Goal: Task Accomplishment & Management: Manage account settings

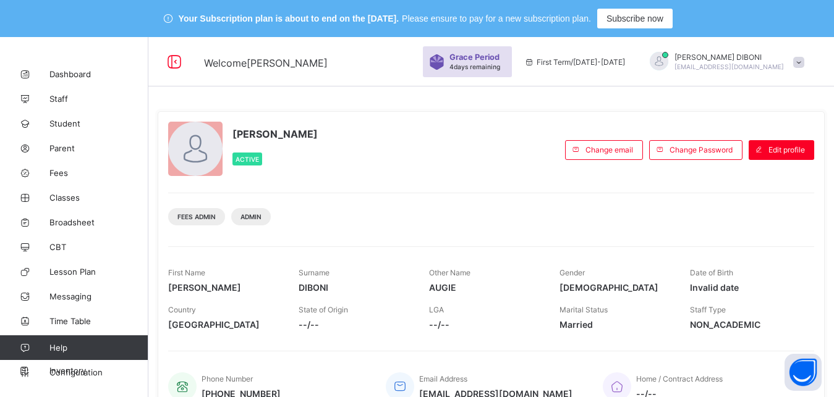
click at [62, 176] on span "Fees" at bounding box center [98, 173] width 99 height 10
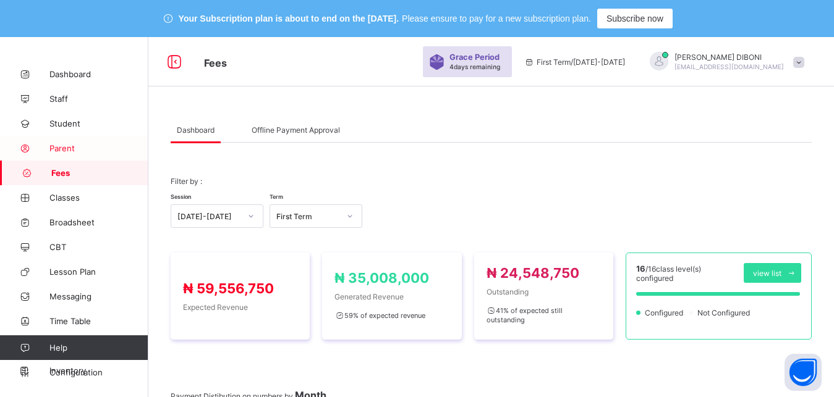
click at [72, 150] on span "Parent" at bounding box center [98, 148] width 99 height 10
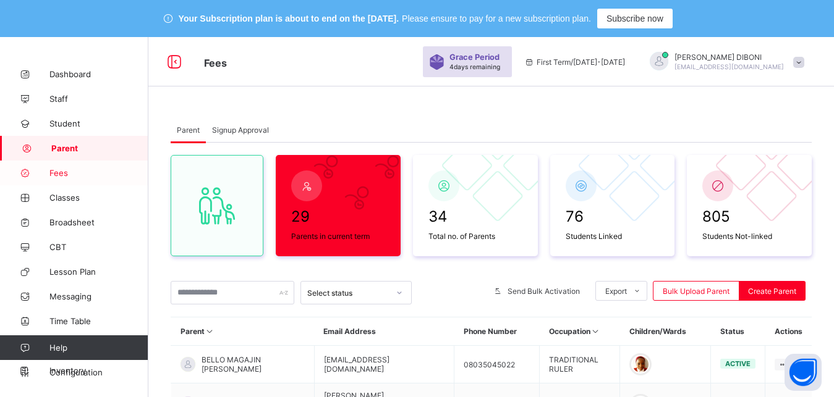
click at [66, 174] on span "Fees" at bounding box center [98, 173] width 99 height 10
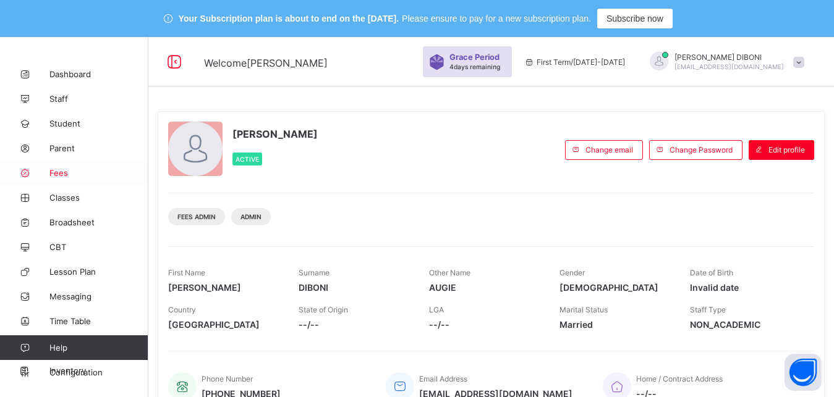
click at [56, 177] on span "Fees" at bounding box center [98, 173] width 99 height 10
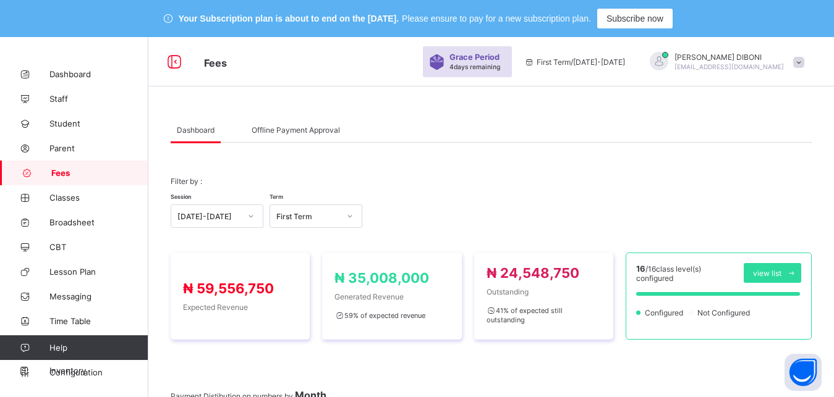
click at [243, 130] on div at bounding box center [239, 129] width 12 height 25
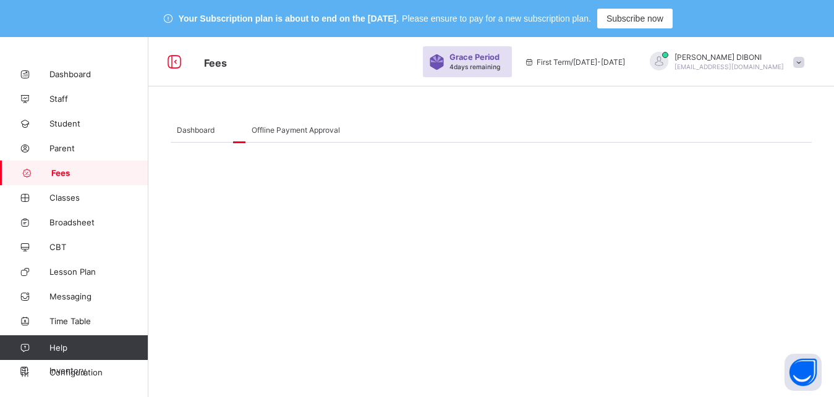
click at [194, 132] on span "Dashboard" at bounding box center [196, 129] width 38 height 9
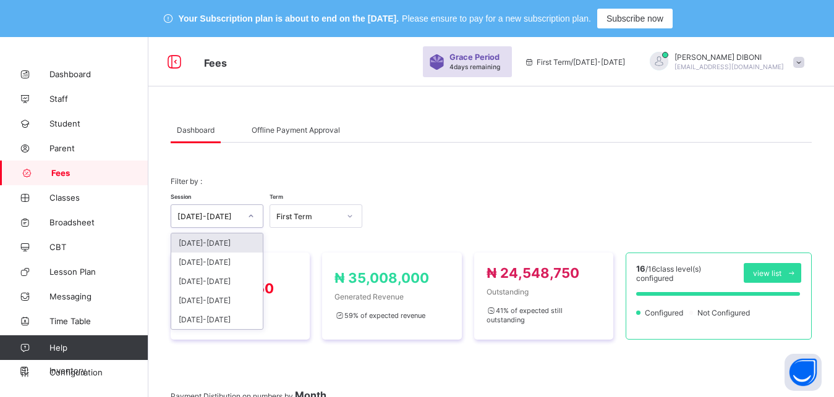
click at [227, 220] on div "[DATE]-[DATE]" at bounding box center [208, 216] width 63 height 9
click at [226, 177] on div "Filter by : Session option 2025-2026 focused, 1 of 5. 5 results available. Use …" at bounding box center [491, 202] width 641 height 76
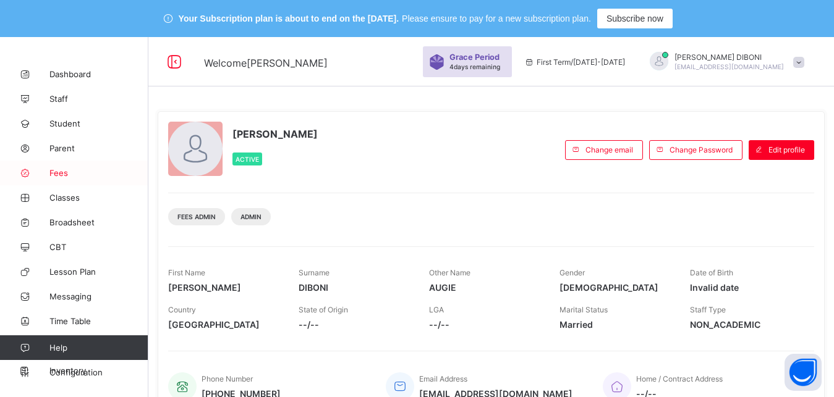
click at [62, 171] on span "Fees" at bounding box center [98, 173] width 99 height 10
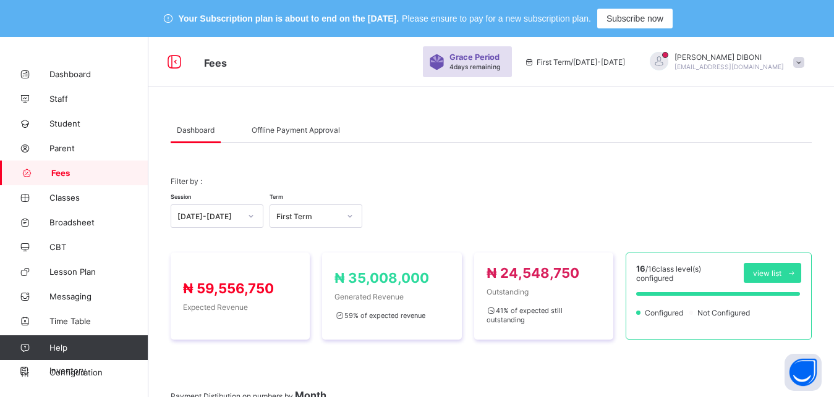
click at [284, 129] on span "Offline Payment Approval" at bounding box center [295, 129] width 88 height 9
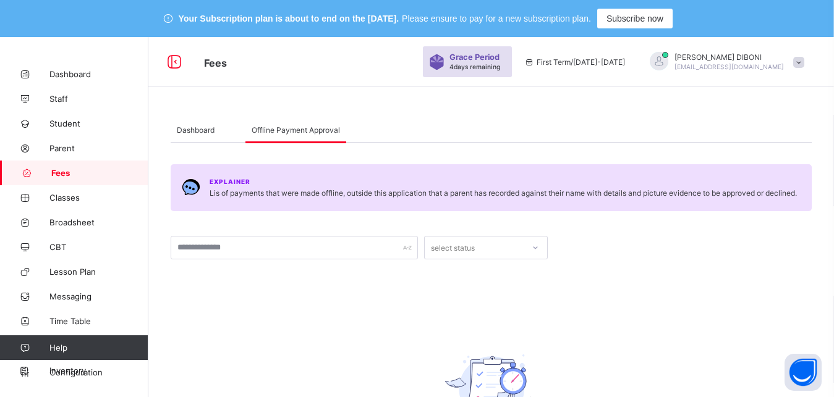
click at [517, 243] on div "select status" at bounding box center [474, 247] width 99 height 17
click at [481, 164] on div "Explainer Lis of payments that were made offline, outside this application that…" at bounding box center [491, 319] width 641 height 353
click at [205, 131] on span "Dashboard" at bounding box center [196, 129] width 38 height 9
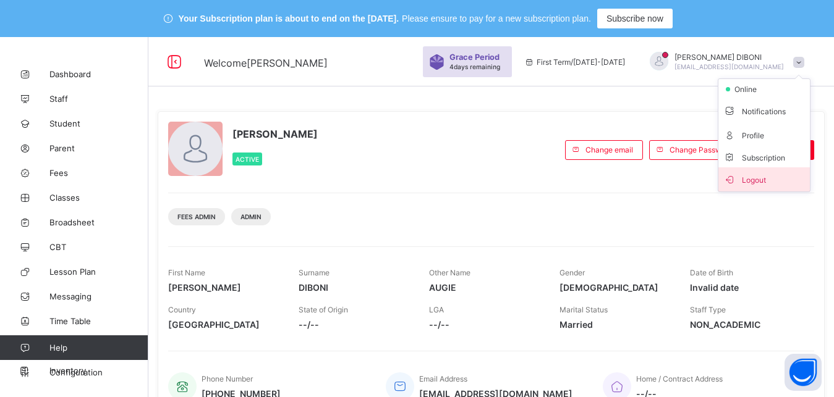
click at [780, 180] on span "Logout" at bounding box center [764, 179] width 82 height 14
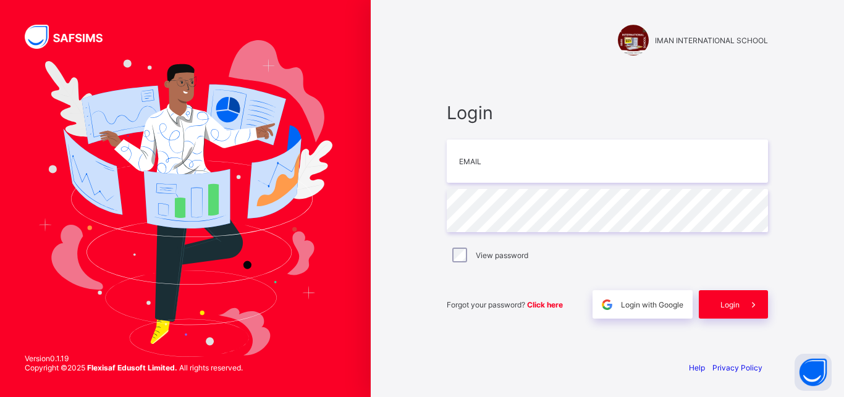
type input "**********"
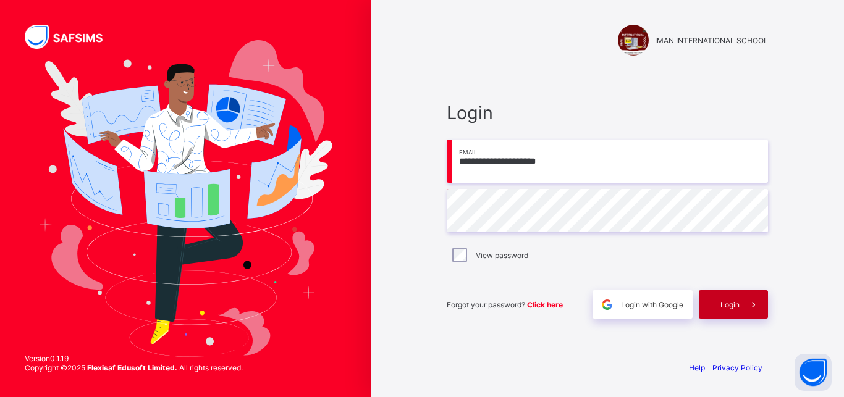
click at [725, 305] on span "Login" at bounding box center [729, 304] width 19 height 9
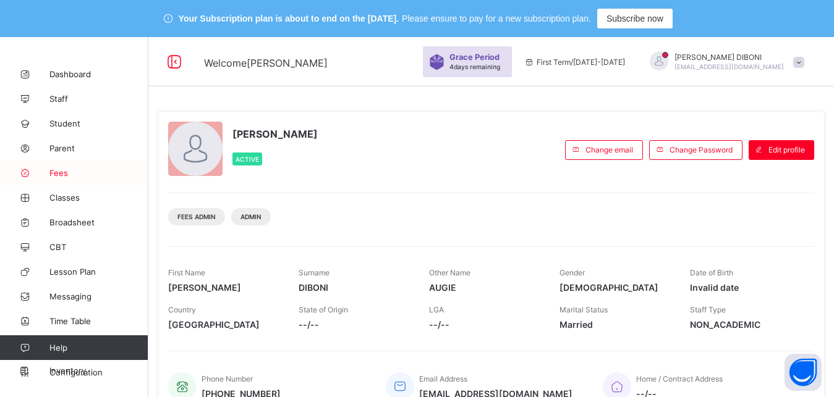
click at [67, 172] on span "Fees" at bounding box center [98, 173] width 99 height 10
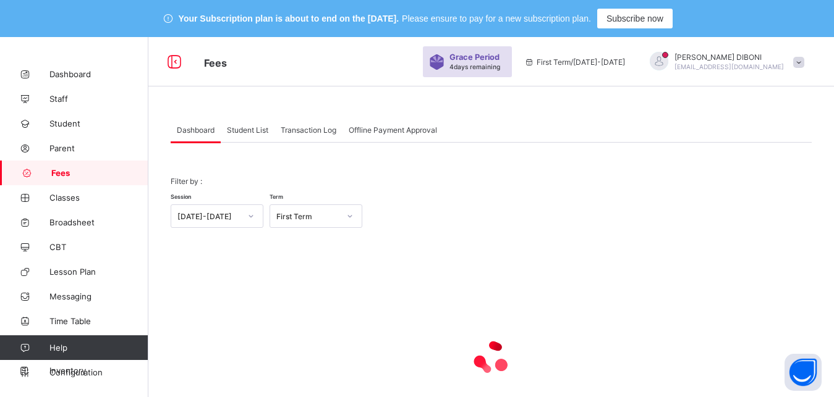
click at [251, 128] on span "Student List" at bounding box center [247, 129] width 41 height 9
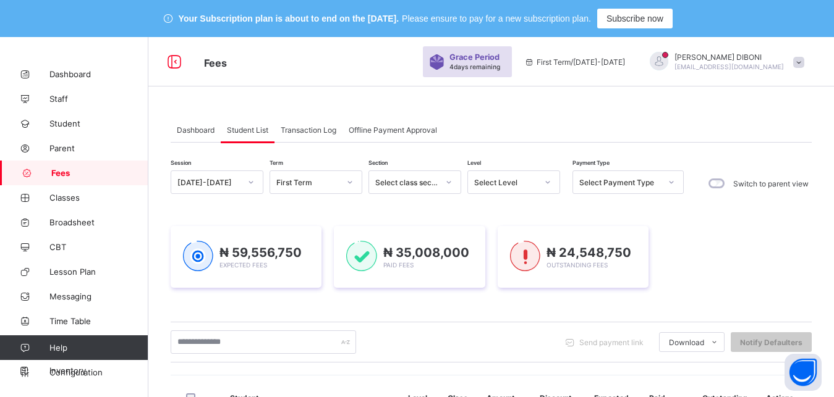
click at [512, 182] on div "Select Level" at bounding box center [505, 182] width 63 height 9
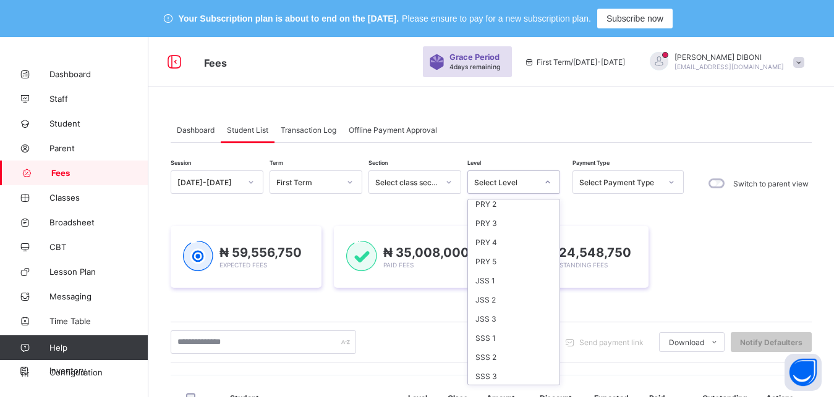
scroll to position [159, 0]
click at [507, 317] on div "JSS 3" at bounding box center [513, 317] width 91 height 19
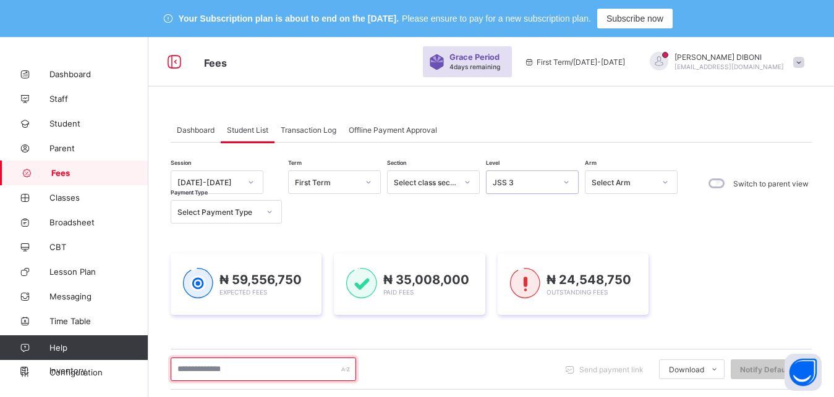
click at [292, 376] on input "text" at bounding box center [263, 369] width 185 height 23
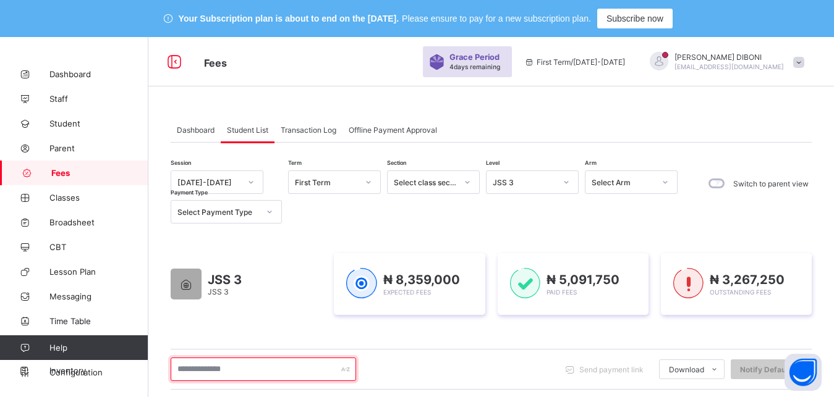
click at [292, 376] on input "text" at bounding box center [263, 369] width 185 height 23
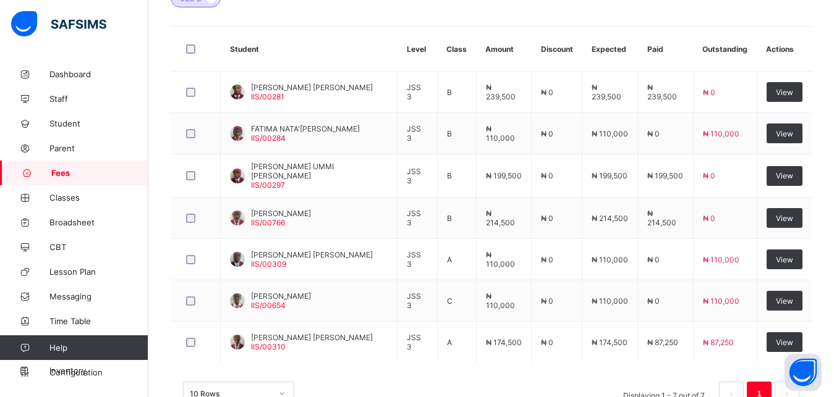
scroll to position [462, 0]
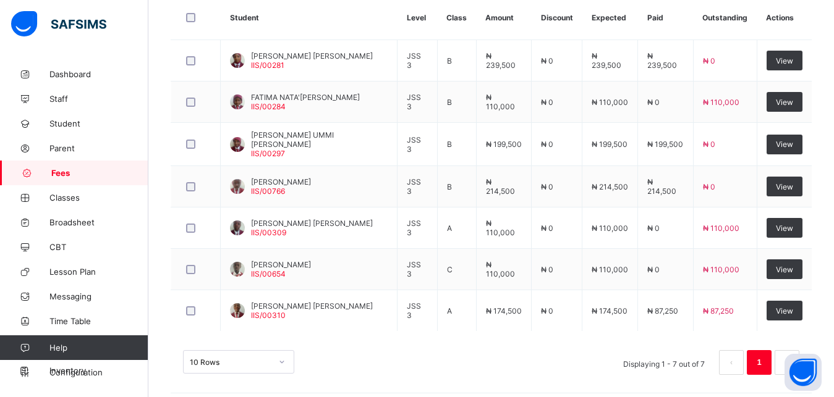
type input "**********"
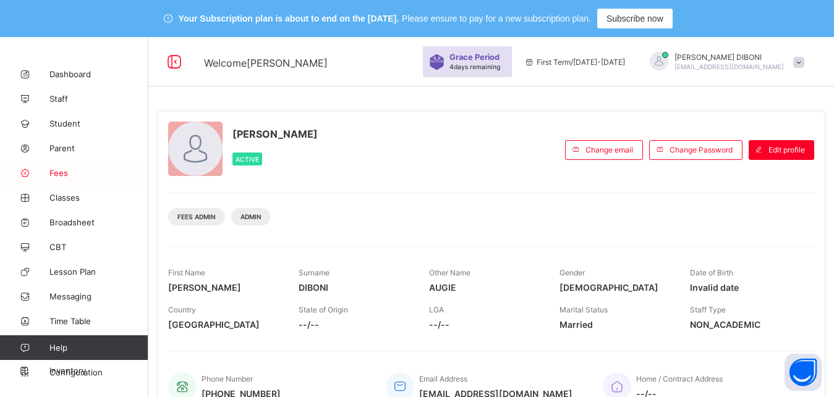
click at [59, 174] on span "Fees" at bounding box center [98, 173] width 99 height 10
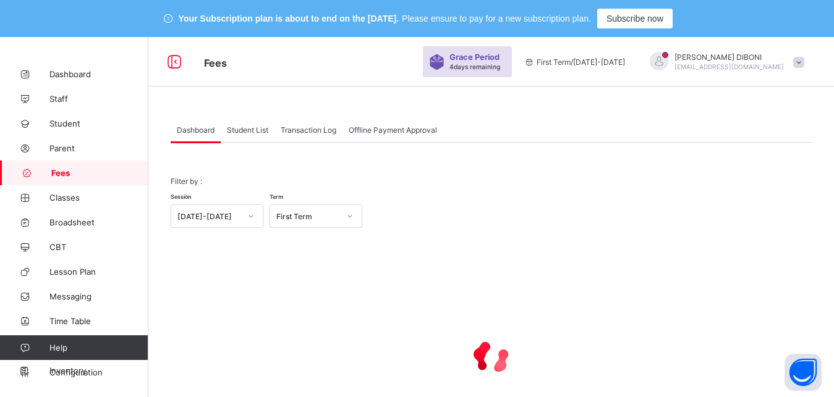
click at [245, 132] on span "Student List" at bounding box center [247, 129] width 41 height 9
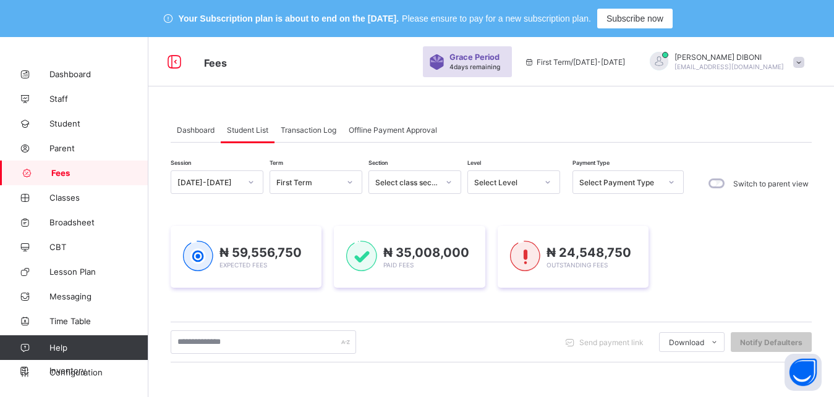
click at [485, 179] on div "Select Level" at bounding box center [505, 182] width 63 height 9
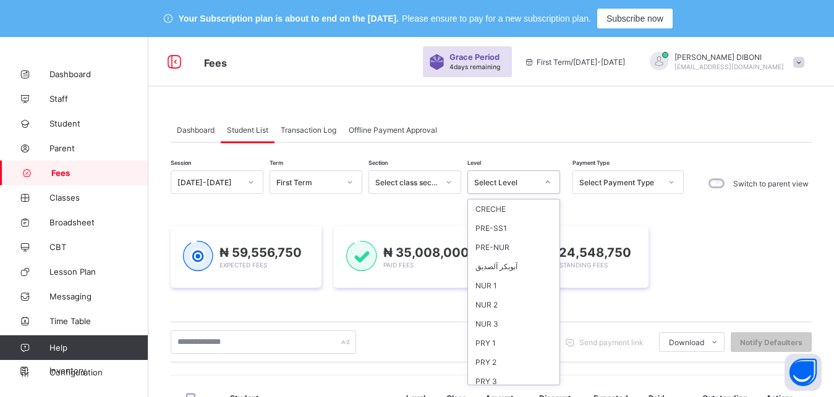
scroll to position [159, 0]
click at [509, 379] on div "SSS 3" at bounding box center [513, 375] width 91 height 19
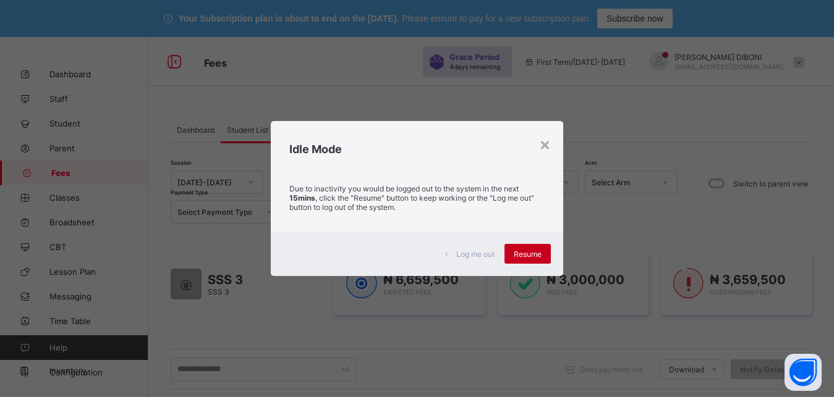
click at [529, 253] on span "Resume" at bounding box center [527, 254] width 28 height 9
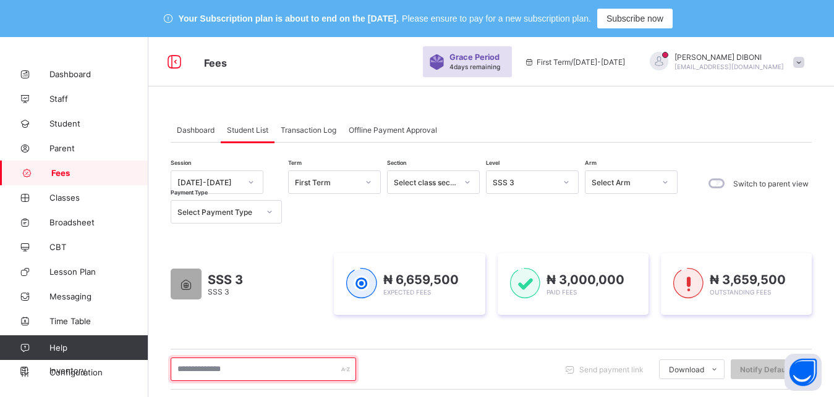
click at [256, 369] on input "text" at bounding box center [263, 369] width 185 height 23
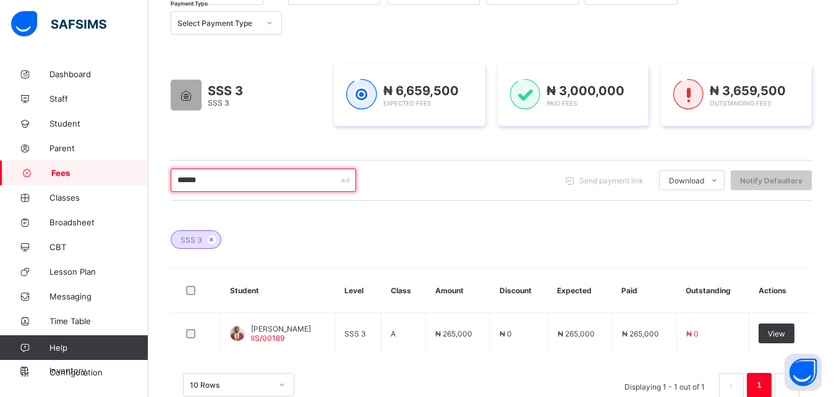
scroll to position [221, 0]
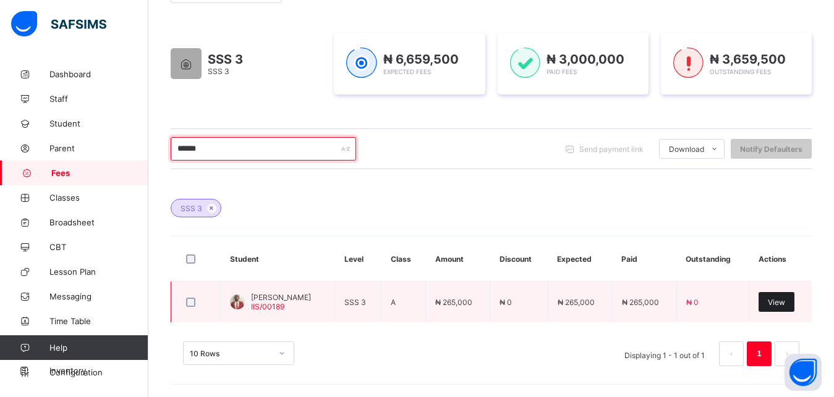
type input "******"
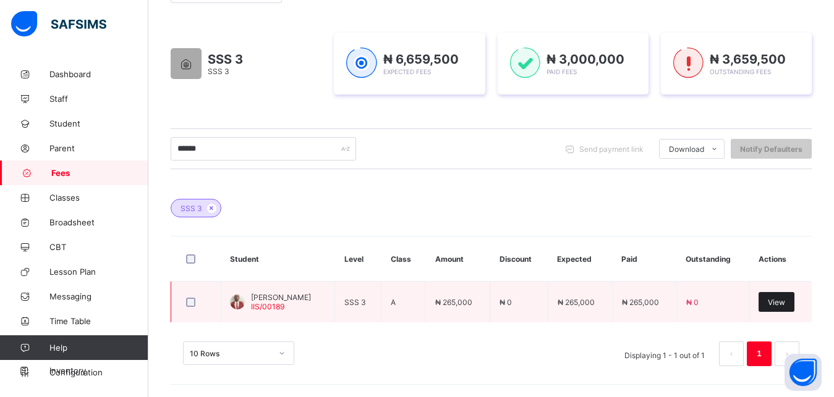
click at [785, 305] on span "View" at bounding box center [775, 302] width 17 height 9
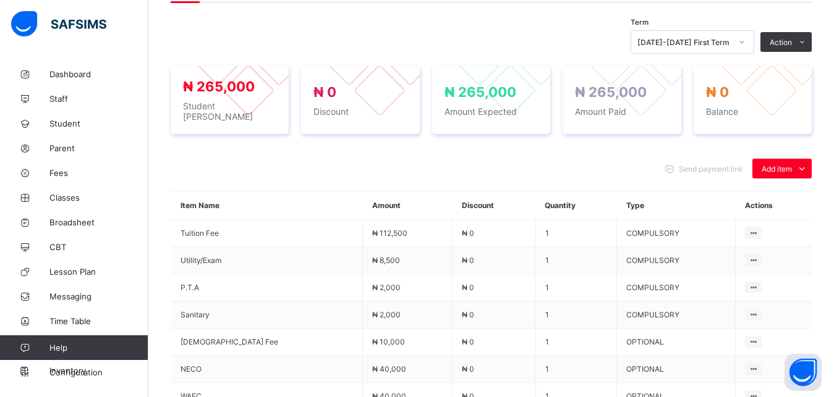
scroll to position [420, 0]
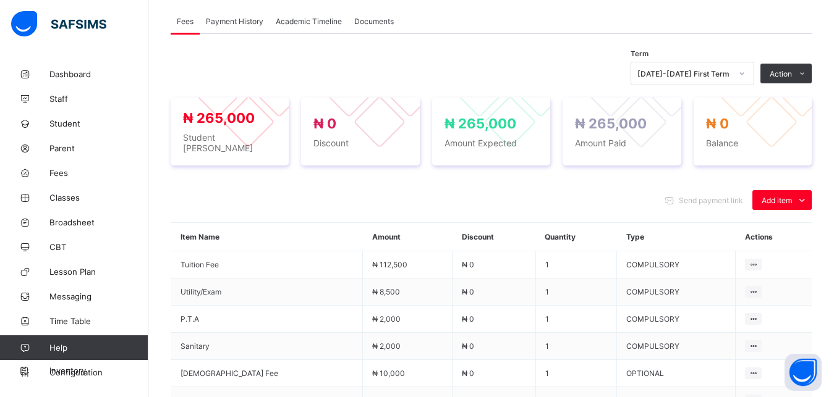
click at [226, 20] on span "Payment History" at bounding box center [234, 21] width 57 height 9
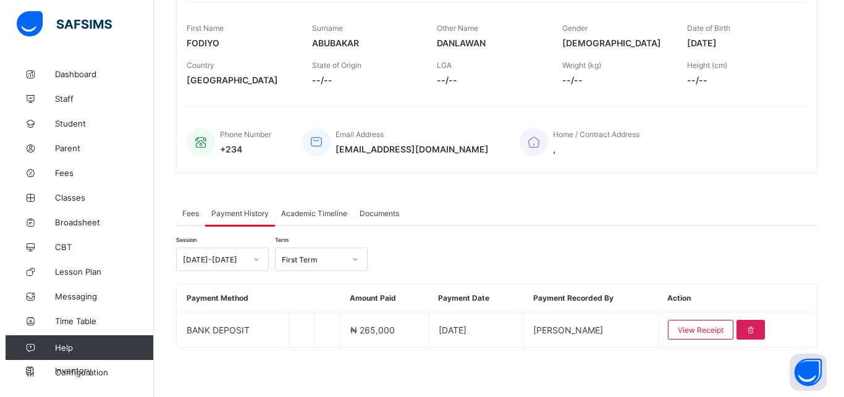
scroll to position [228, 0]
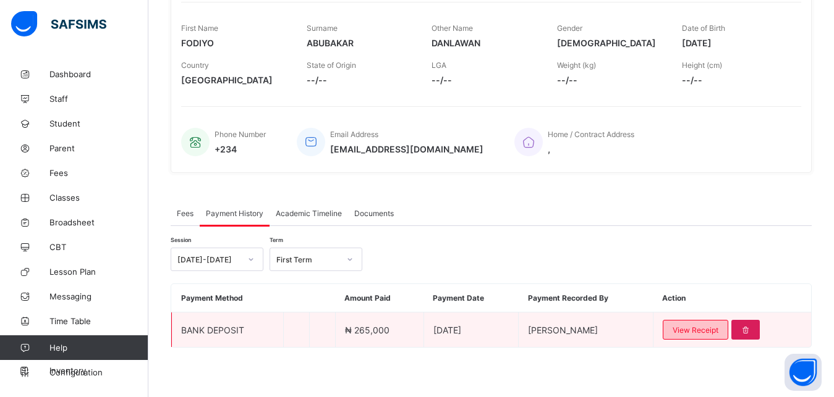
click at [709, 327] on span "View Receipt" at bounding box center [695, 330] width 46 height 9
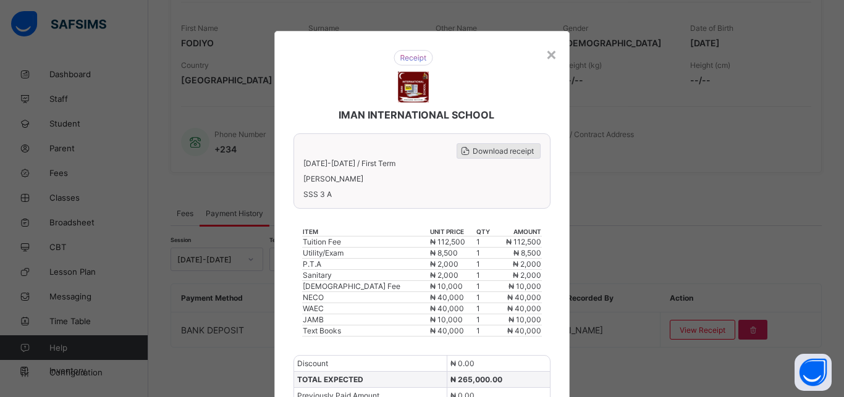
click at [509, 155] on span "Download receipt" at bounding box center [503, 150] width 61 height 9
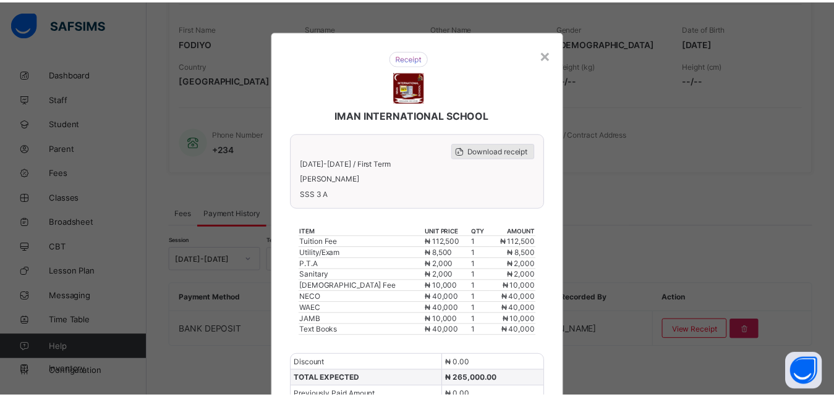
scroll to position [0, 0]
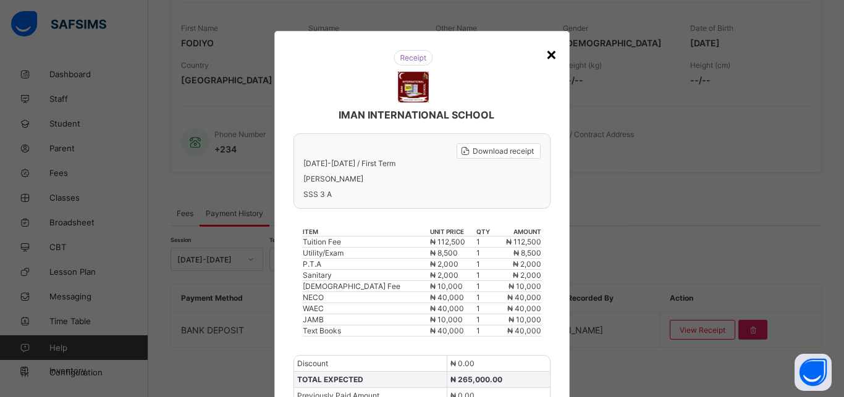
click at [546, 56] on div "×" at bounding box center [552, 53] width 12 height 21
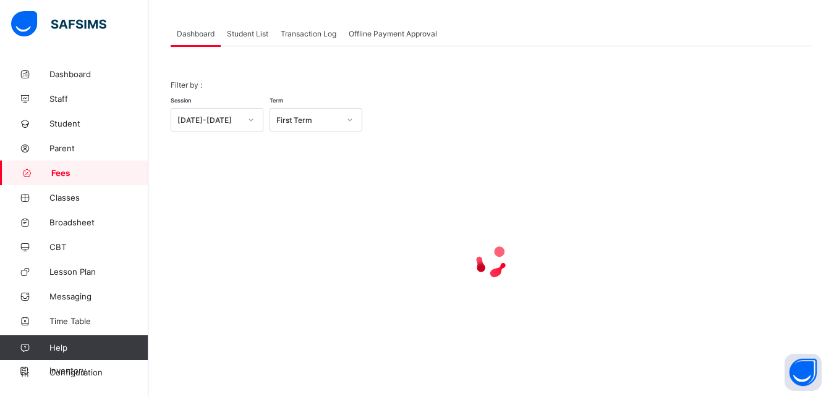
scroll to position [96, 0]
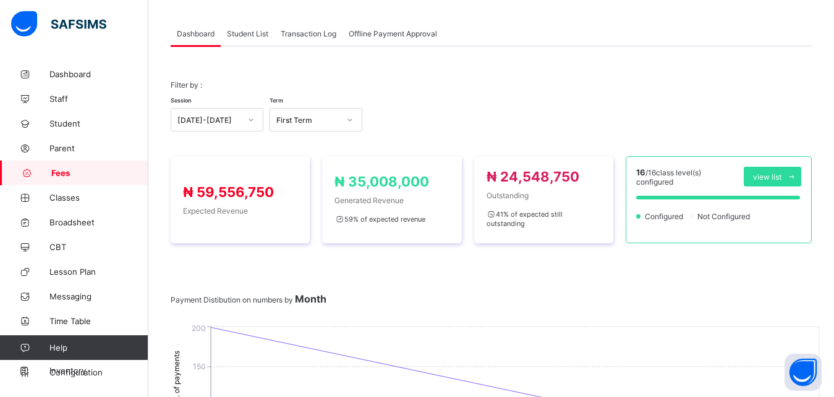
click at [243, 33] on span "Student List" at bounding box center [247, 33] width 41 height 9
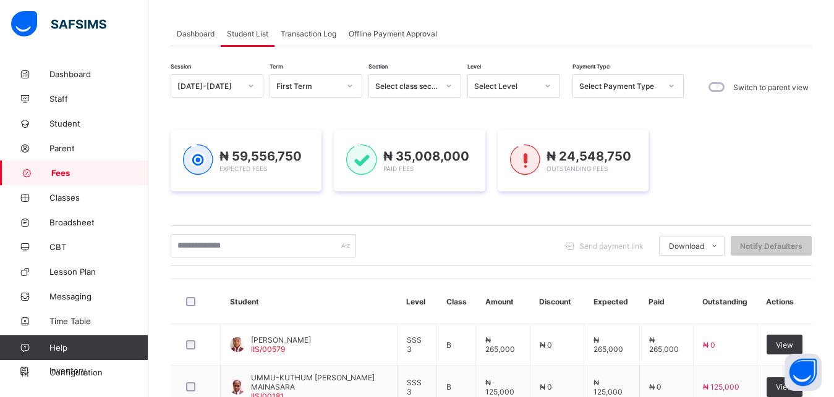
click at [485, 82] on div "Select Level" at bounding box center [505, 86] width 63 height 9
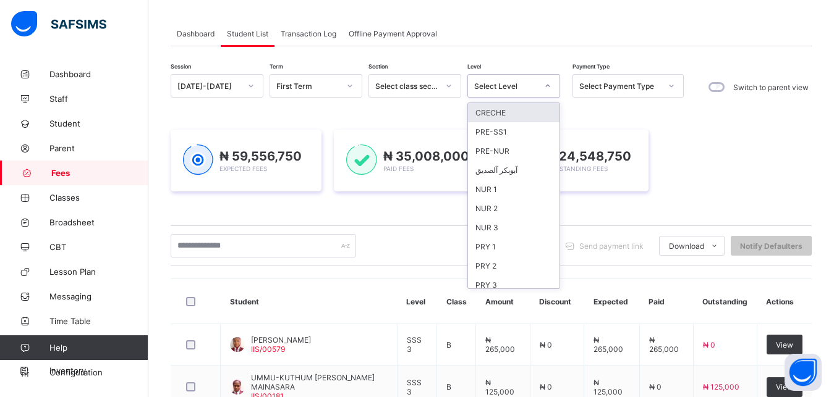
click at [485, 82] on div "Select Level" at bounding box center [505, 86] width 63 height 9
click at [509, 84] on div "Select Level" at bounding box center [505, 86] width 63 height 9
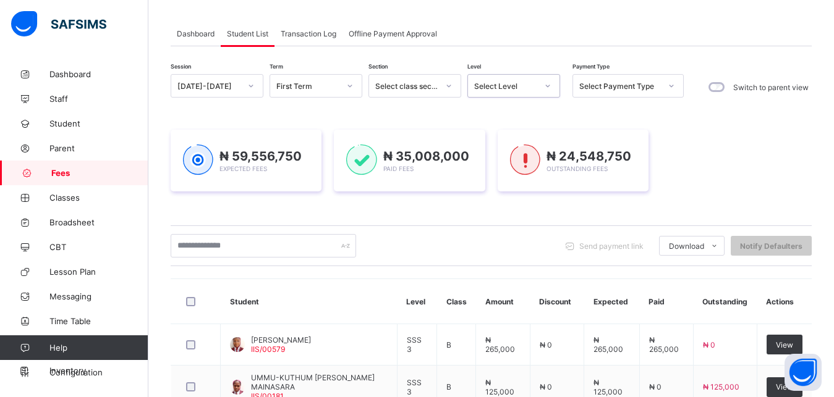
click at [509, 84] on div "Select Level" at bounding box center [505, 86] width 63 height 9
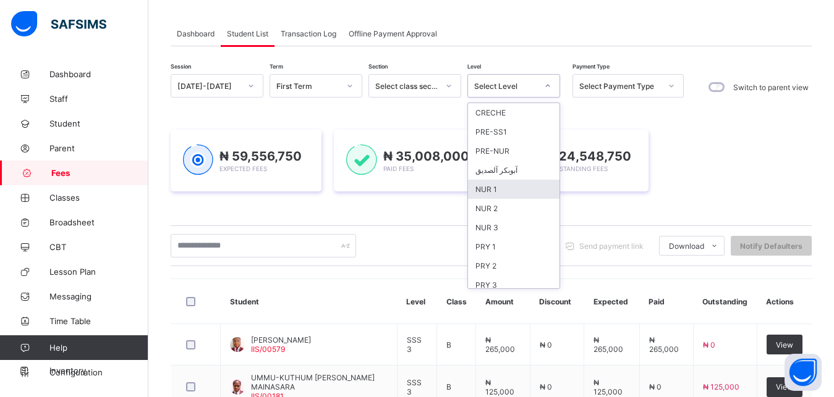
click at [512, 192] on div "NUR 1" at bounding box center [513, 189] width 91 height 19
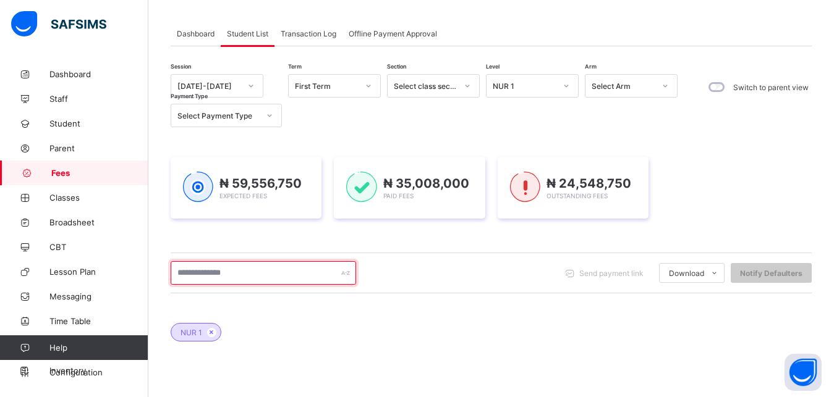
click at [290, 279] on input "text" at bounding box center [263, 272] width 185 height 23
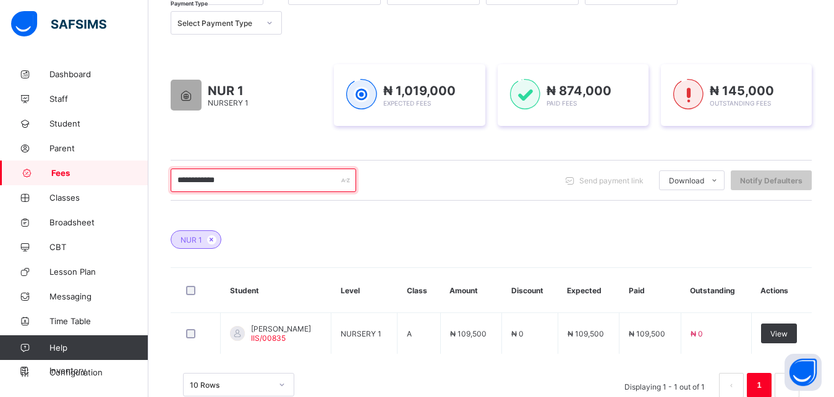
scroll to position [158, 0]
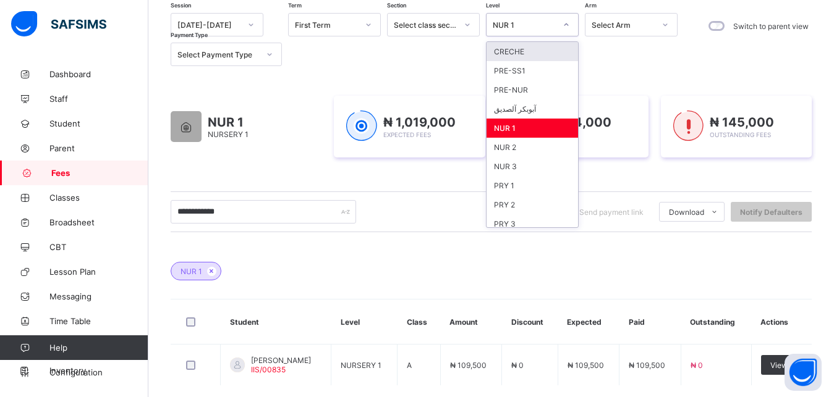
click at [549, 27] on div "NUR 1" at bounding box center [523, 24] width 63 height 9
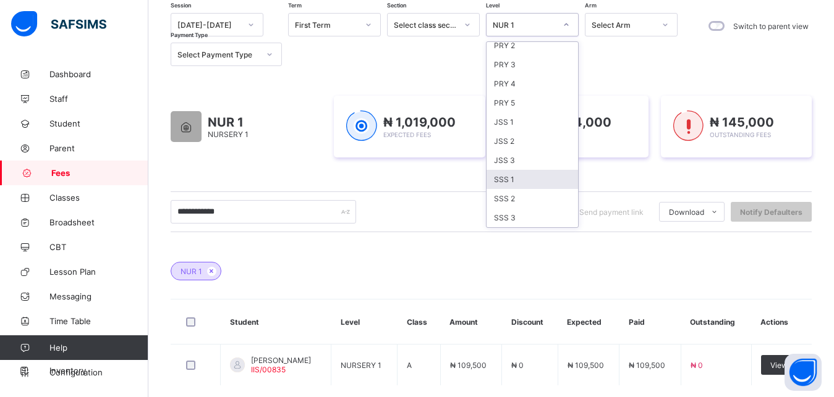
click at [541, 181] on div "SSS 1" at bounding box center [531, 179] width 91 height 19
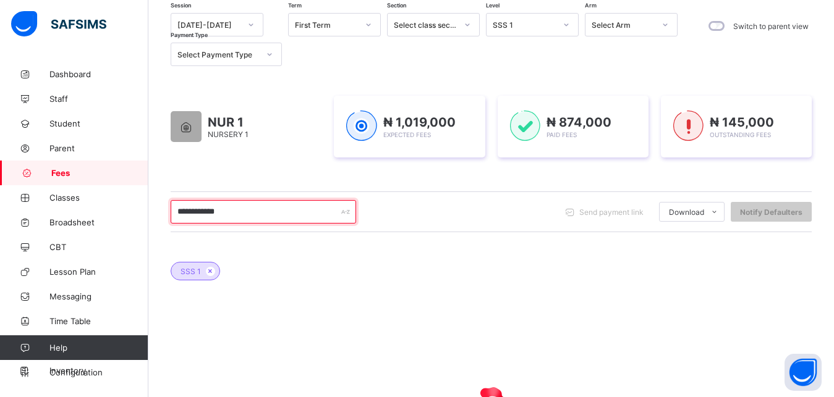
click at [258, 218] on input "**********" at bounding box center [263, 211] width 185 height 23
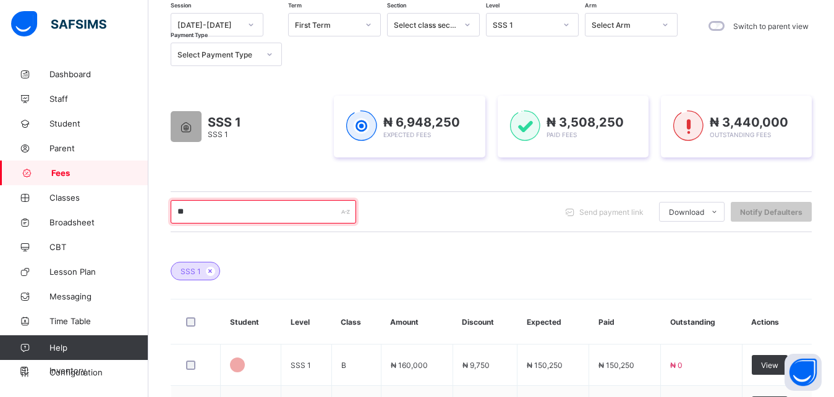
type input "*"
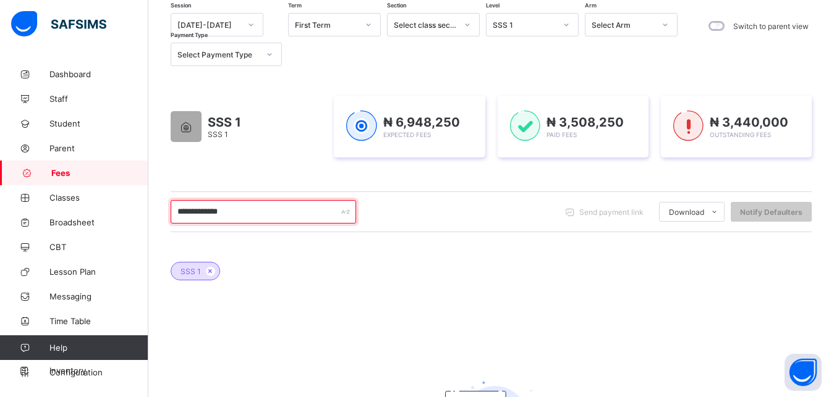
type input "**********"
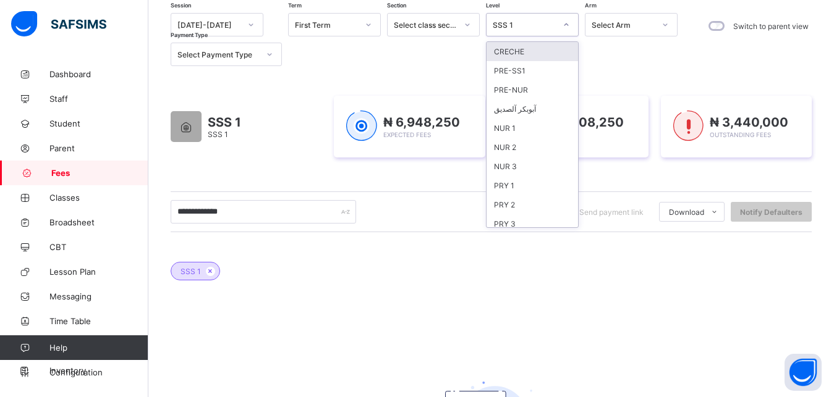
click at [533, 23] on div "SSS 1" at bounding box center [523, 24] width 63 height 9
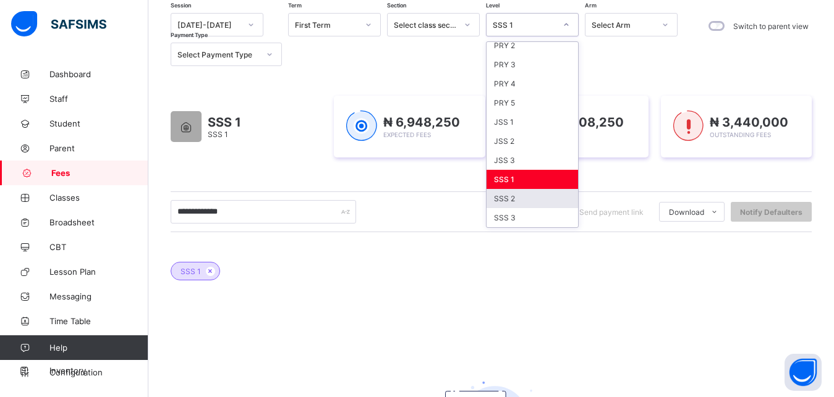
click at [538, 193] on div "SSS 2" at bounding box center [531, 198] width 91 height 19
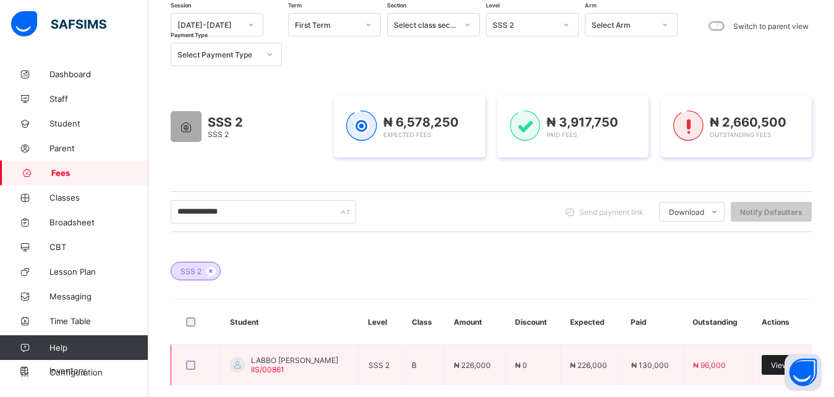
click at [776, 367] on div "View" at bounding box center [779, 365] width 36 height 20
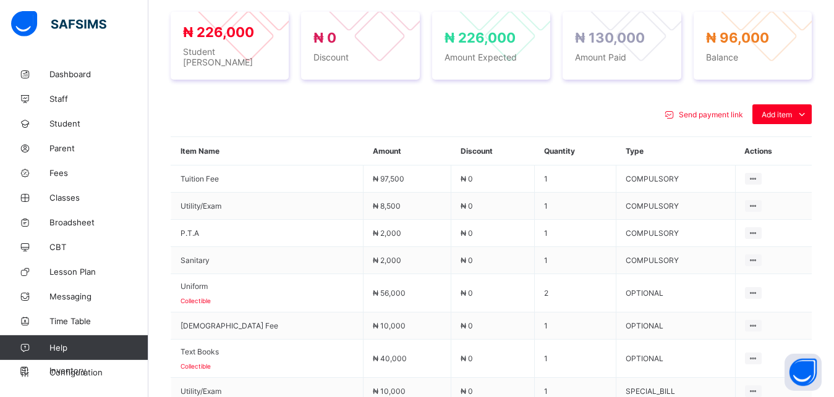
scroll to position [536, 0]
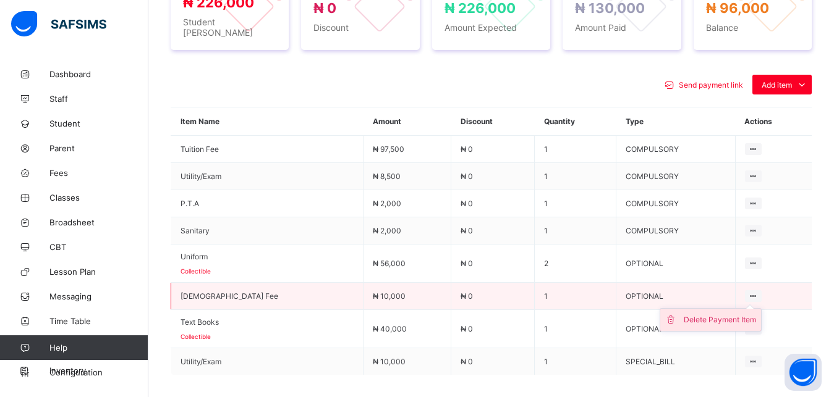
click at [738, 314] on div "Delete Payment Item" at bounding box center [719, 320] width 72 height 12
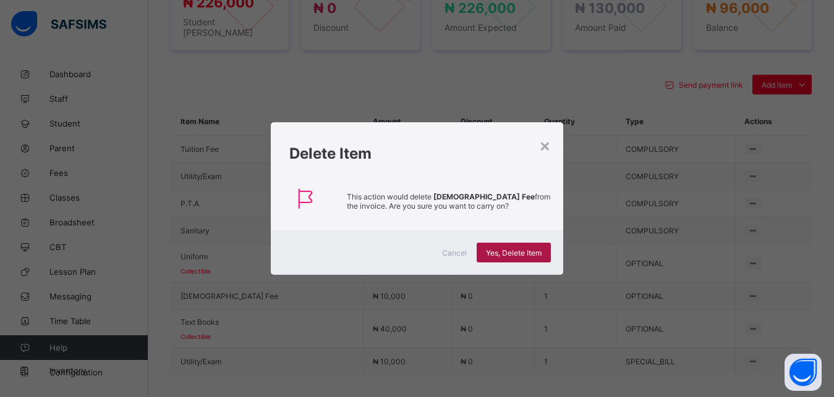
click at [528, 249] on span "Yes, Delete Item" at bounding box center [514, 252] width 56 height 9
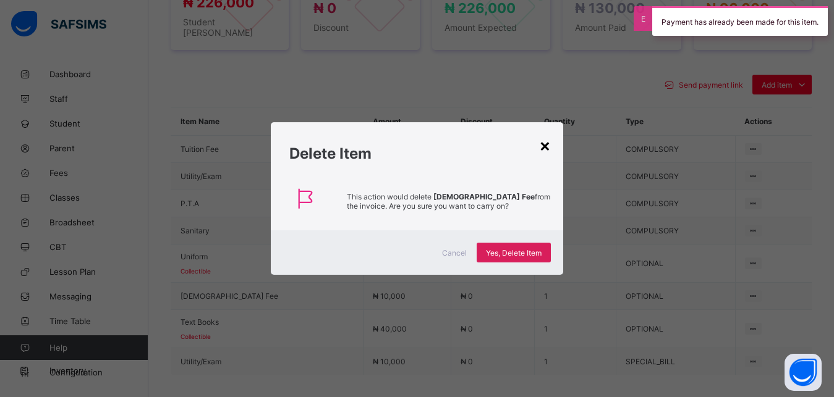
click at [544, 147] on div "×" at bounding box center [545, 145] width 12 height 21
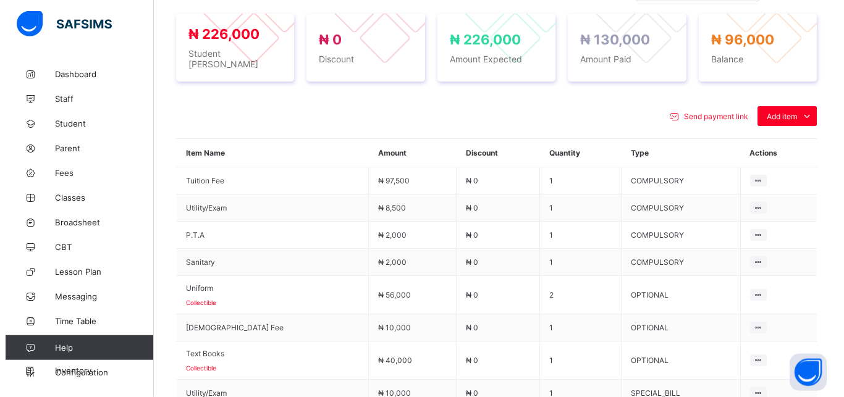
scroll to position [473, 0]
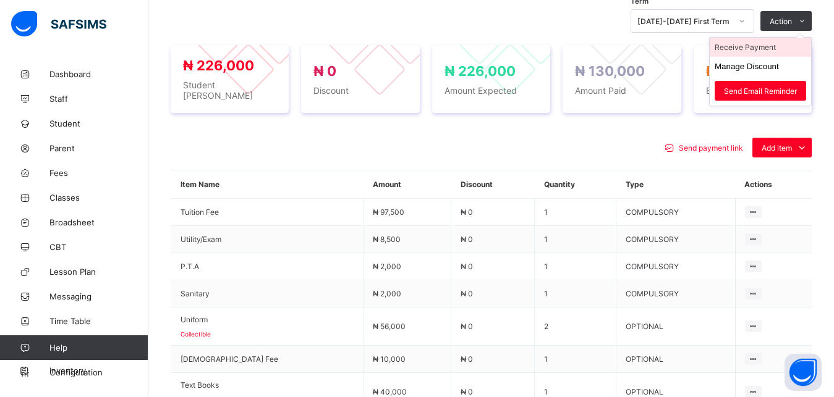
click at [774, 49] on li "Receive Payment" at bounding box center [759, 47] width 101 height 19
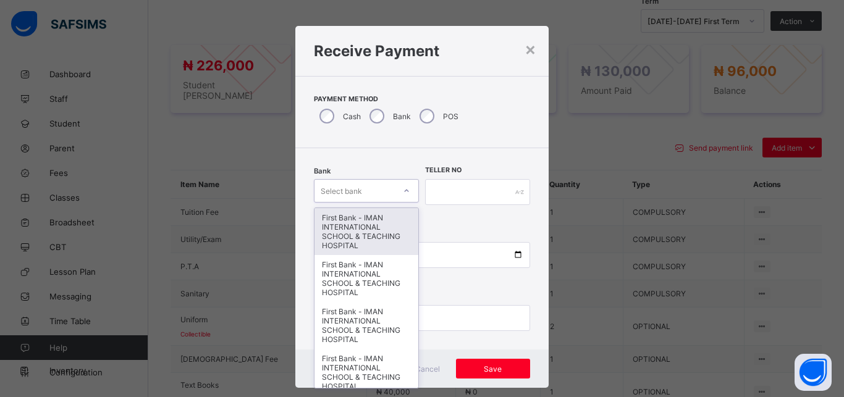
click at [364, 190] on div "Select bank" at bounding box center [355, 190] width 80 height 17
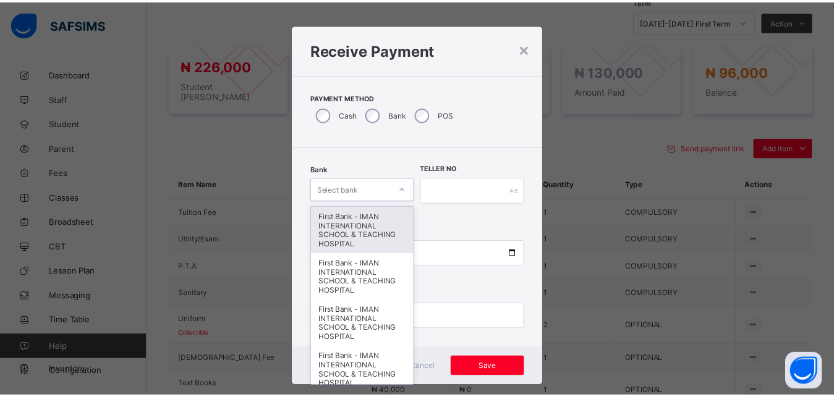
scroll to position [7, 0]
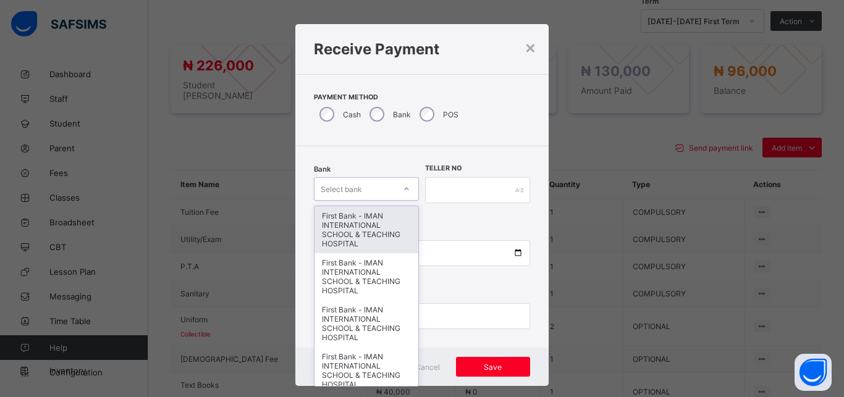
click at [357, 225] on div "First Bank - IMAN INTERNATIONAL SCHOOL & TEACHING HOSPITAL" at bounding box center [367, 229] width 104 height 47
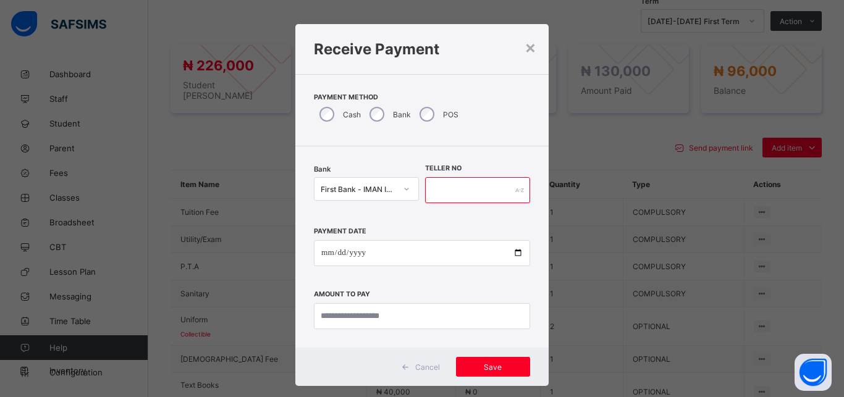
click at [462, 185] on input "text" at bounding box center [477, 190] width 105 height 26
type input "*****"
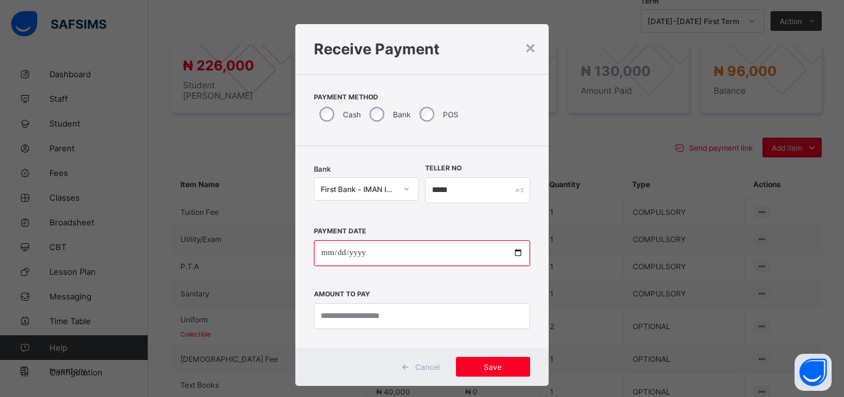
click at [508, 255] on input "date" at bounding box center [422, 253] width 216 height 26
type input "**********"
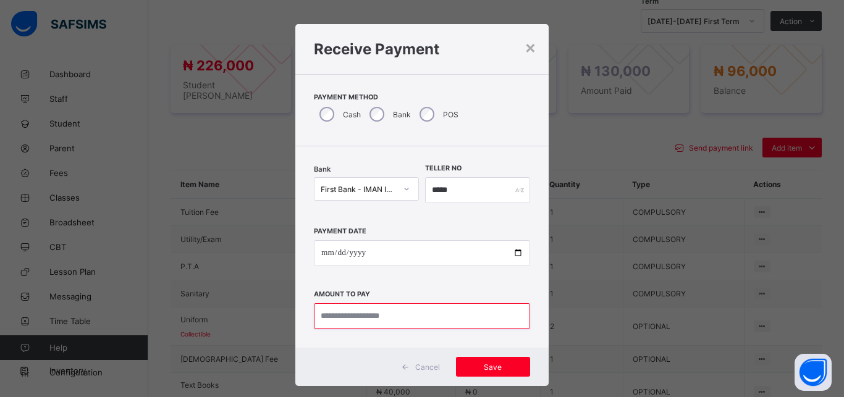
click at [398, 312] on input "currency" at bounding box center [422, 316] width 216 height 26
type input "********"
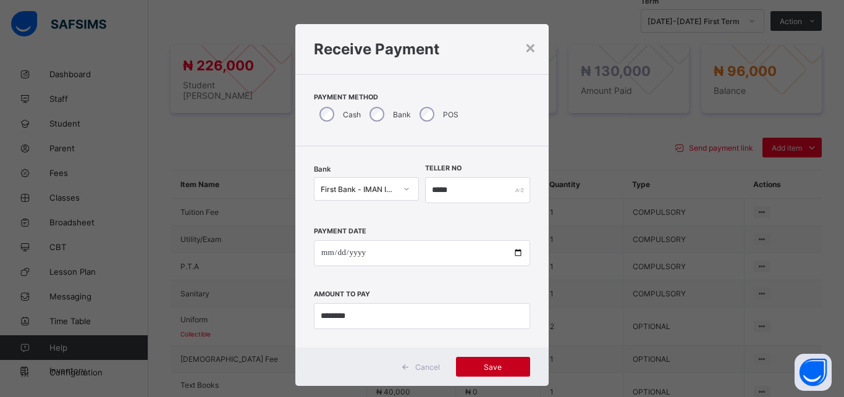
click at [504, 365] on span "Save" at bounding box center [493, 367] width 56 height 9
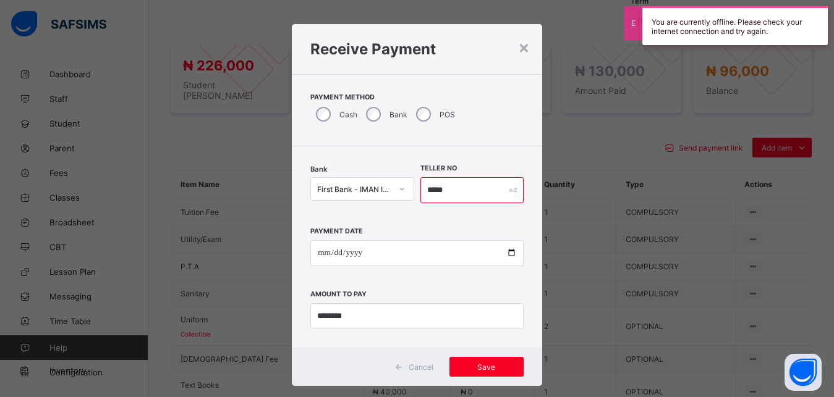
click at [476, 191] on input "*****" at bounding box center [471, 190] width 103 height 26
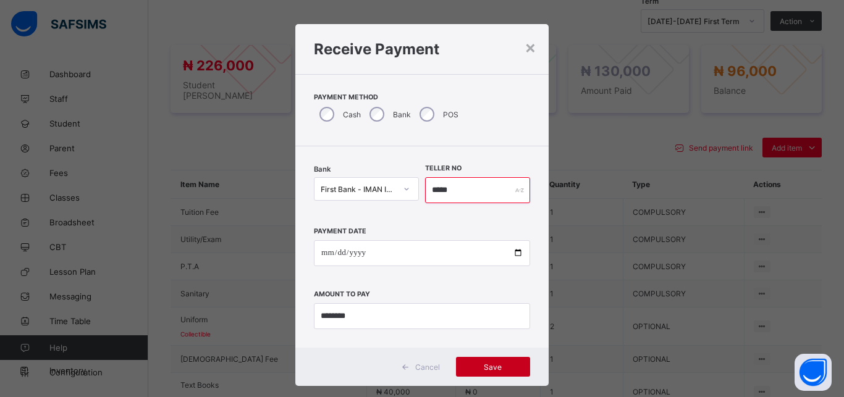
type input "*****"
click at [491, 363] on span "Save" at bounding box center [493, 367] width 56 height 9
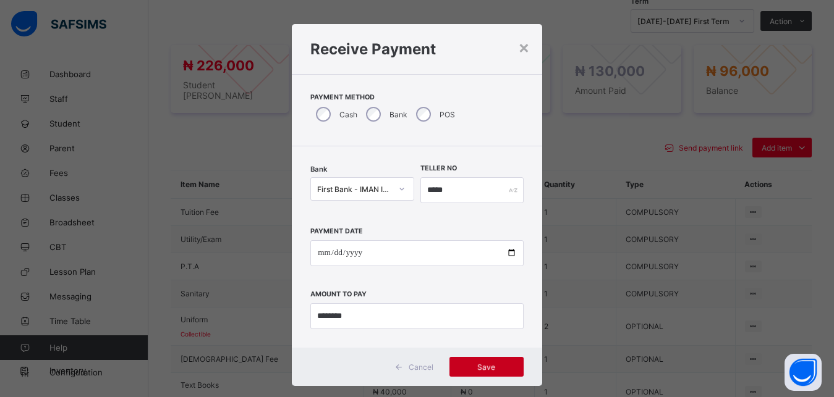
click at [491, 363] on div "Save" at bounding box center [486, 367] width 74 height 20
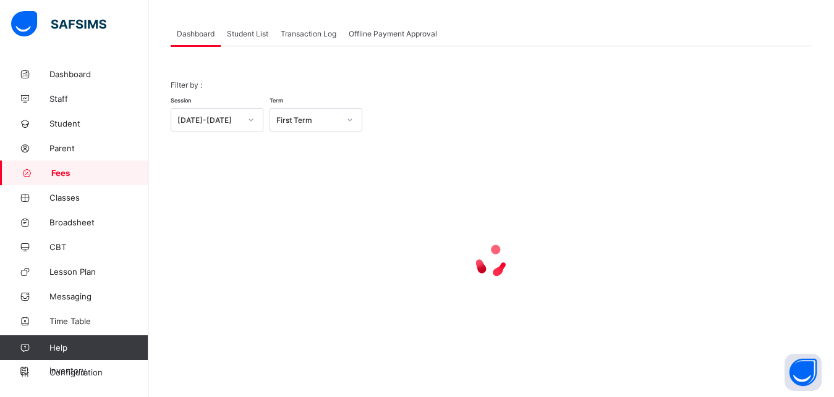
scroll to position [96, 0]
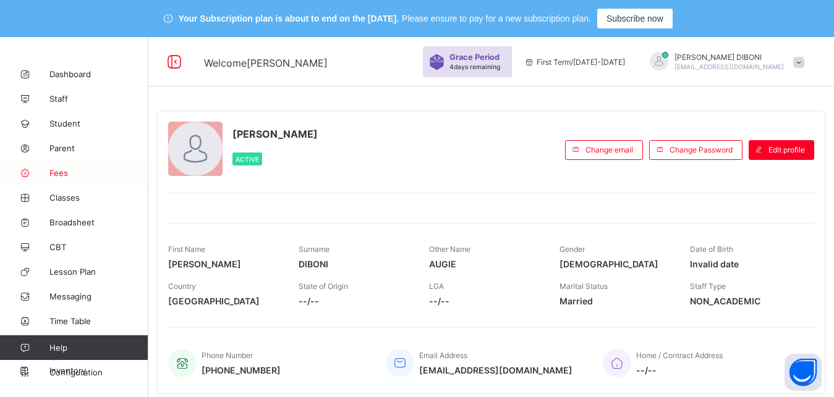
click at [58, 174] on span "Fees" at bounding box center [98, 173] width 99 height 10
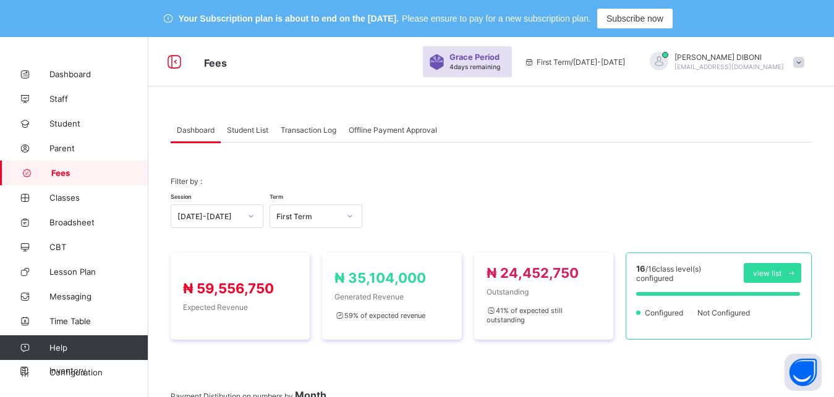
click at [249, 129] on span "Student List" at bounding box center [247, 129] width 41 height 9
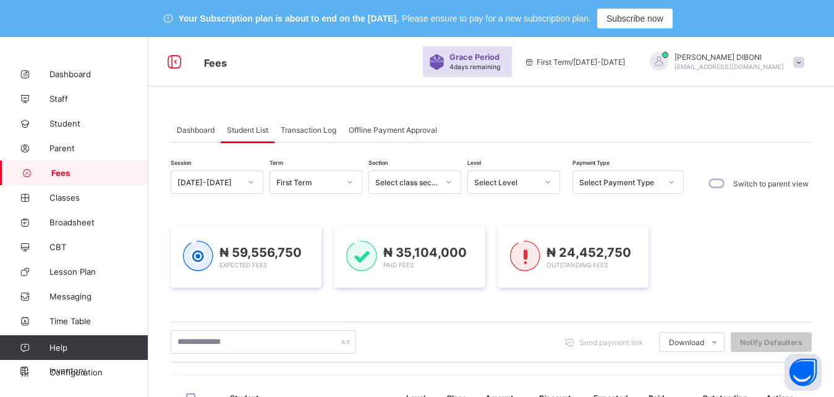
click at [207, 129] on span "Dashboard" at bounding box center [196, 129] width 38 height 9
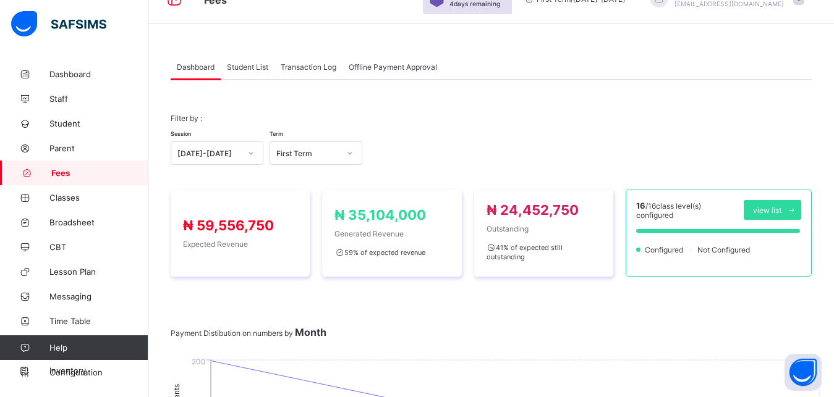
scroll to position [95, 0]
